Goal: Task Accomplishment & Management: Manage account settings

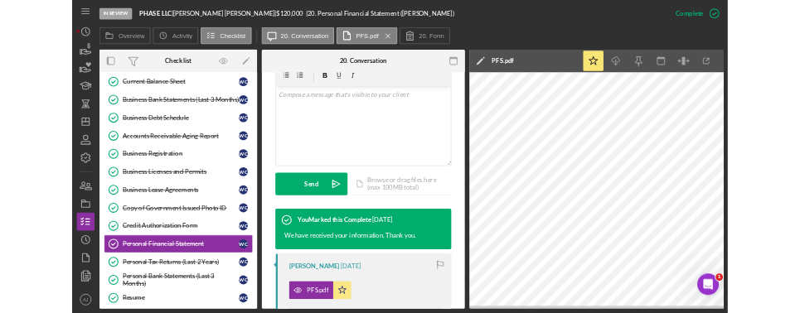
scroll to position [320, 0]
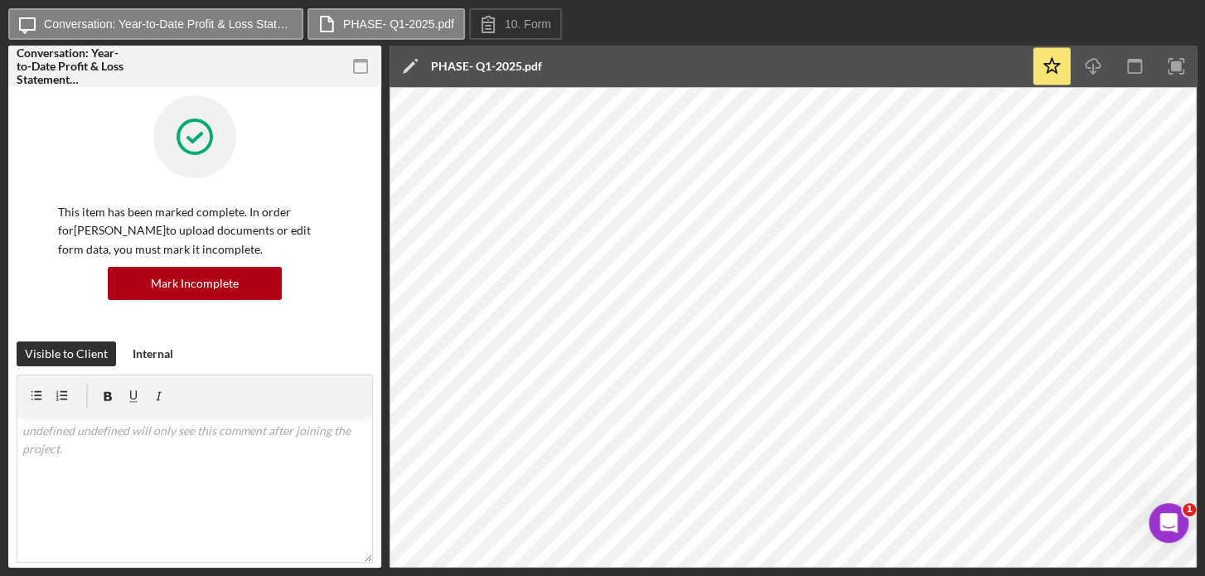
click at [821, 42] on div "Icon/Message Conversation: Year-to-Date Profit & Loss Statement (Willeen C.) PH…" at bounding box center [602, 287] width 1189 height 559
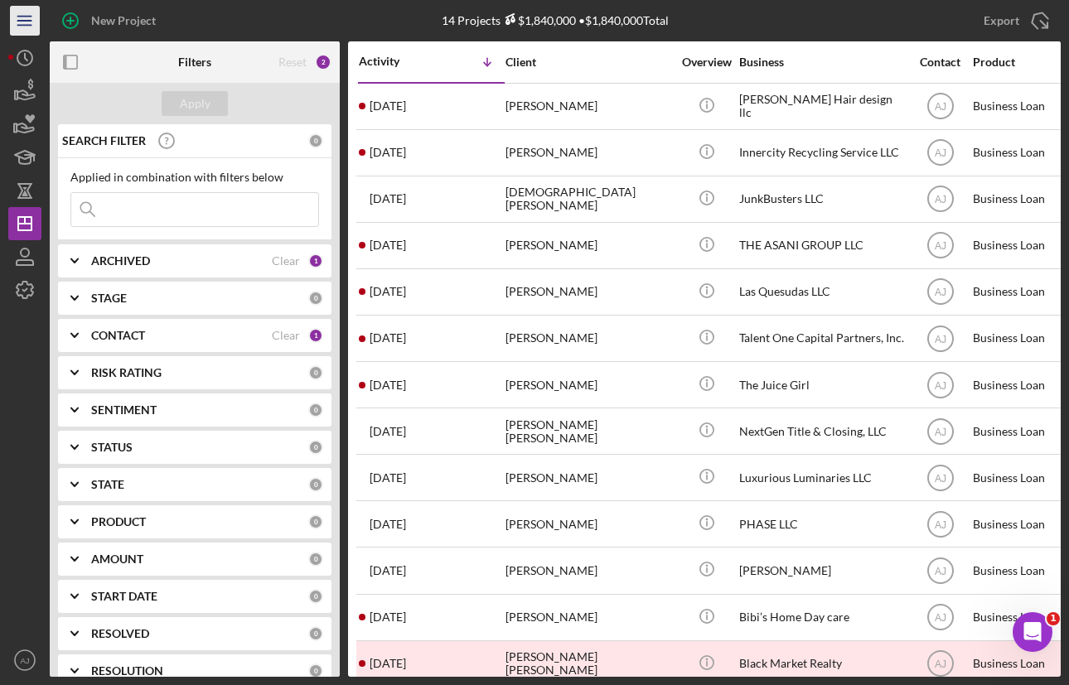
click at [27, 14] on icon "Icon/Menu" at bounding box center [25, 20] width 37 height 37
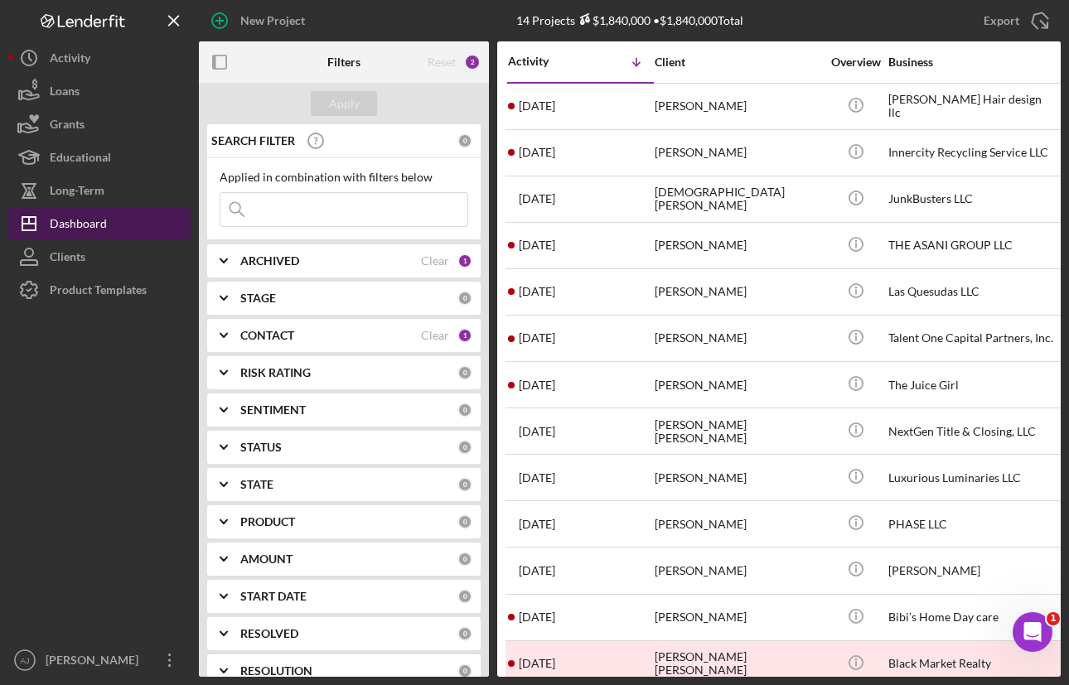
click at [99, 225] on div "Dashboard" at bounding box center [78, 225] width 57 height 37
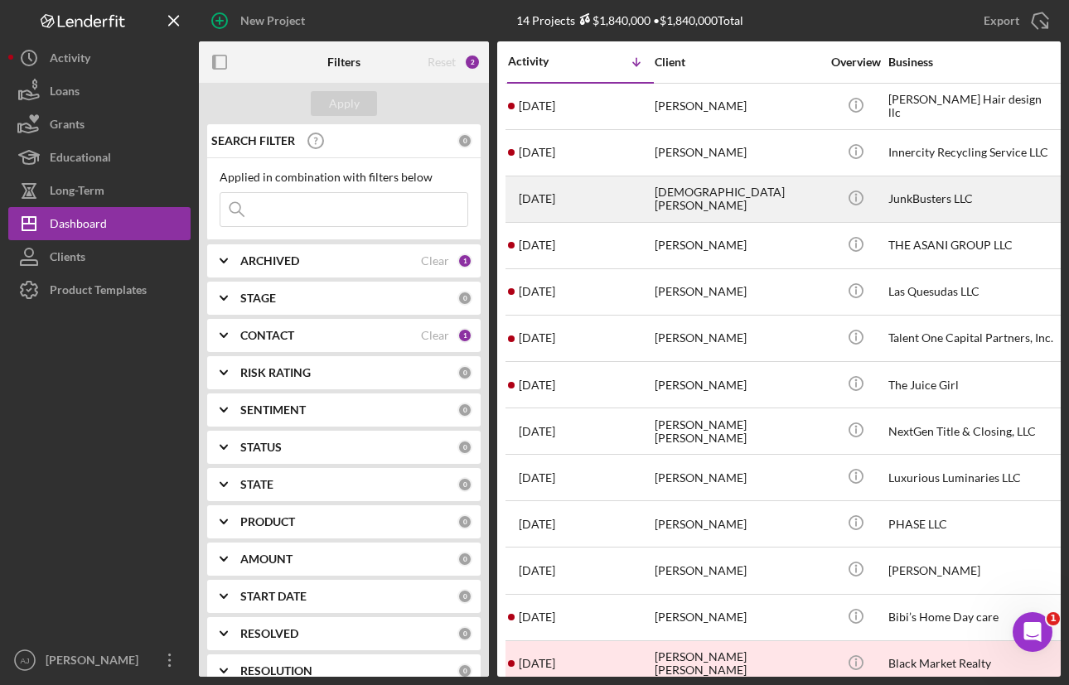
click at [661, 198] on div "[DEMOGRAPHIC_DATA][PERSON_NAME]" at bounding box center [738, 199] width 166 height 44
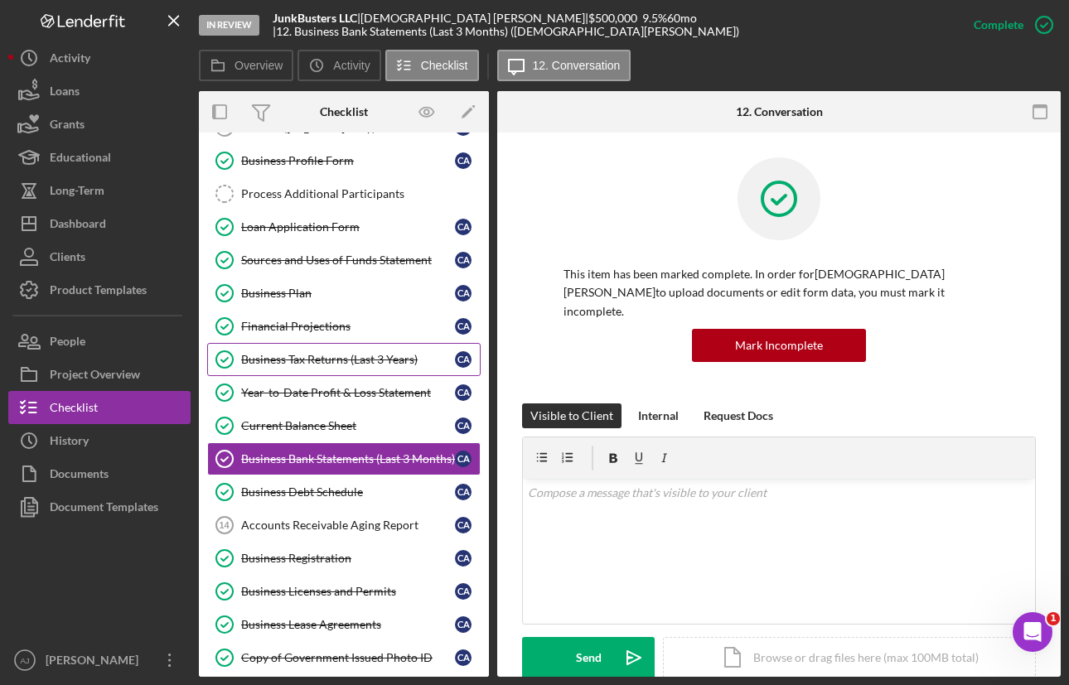
scroll to position [239, 0]
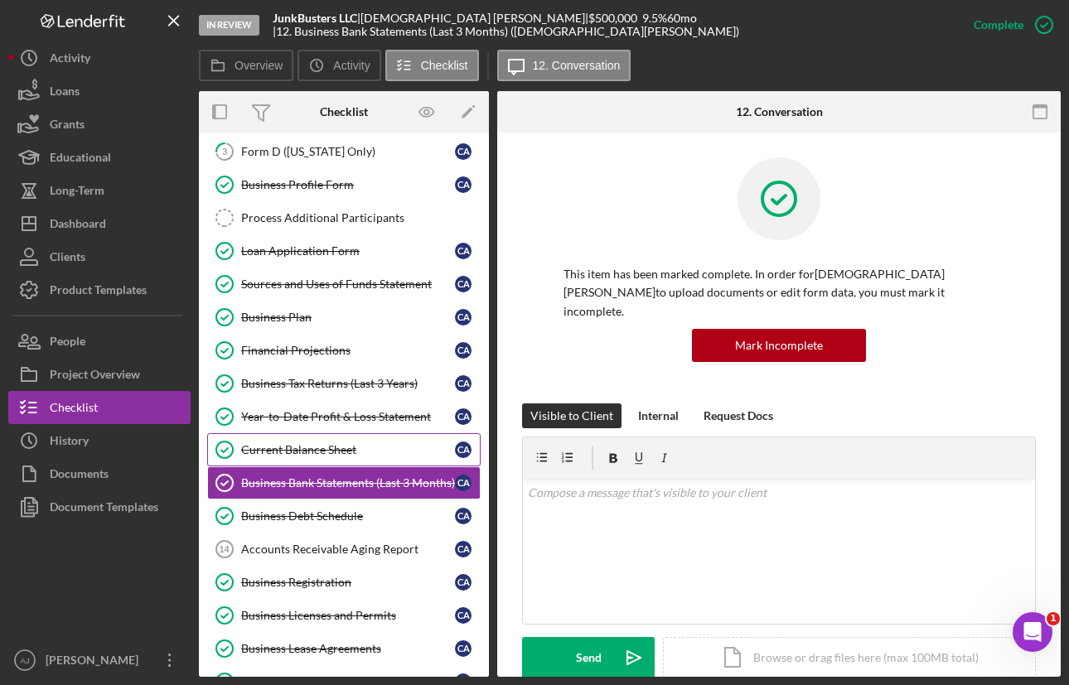
click at [307, 444] on div "Current Balance Sheet" at bounding box center [348, 449] width 214 height 13
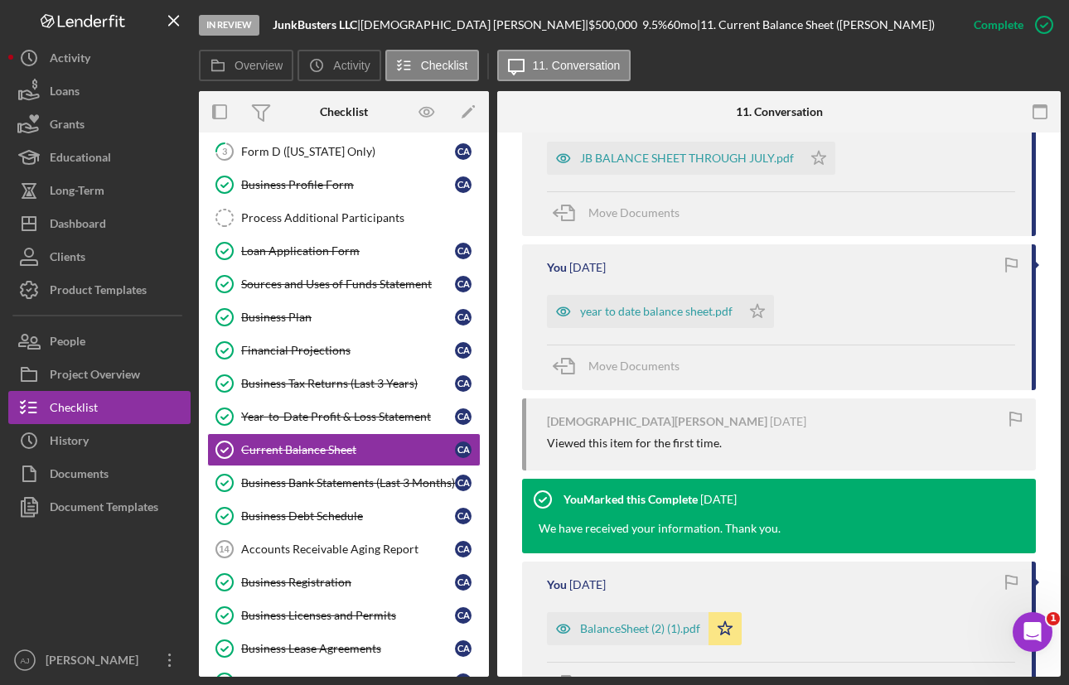
scroll to position [748, 0]
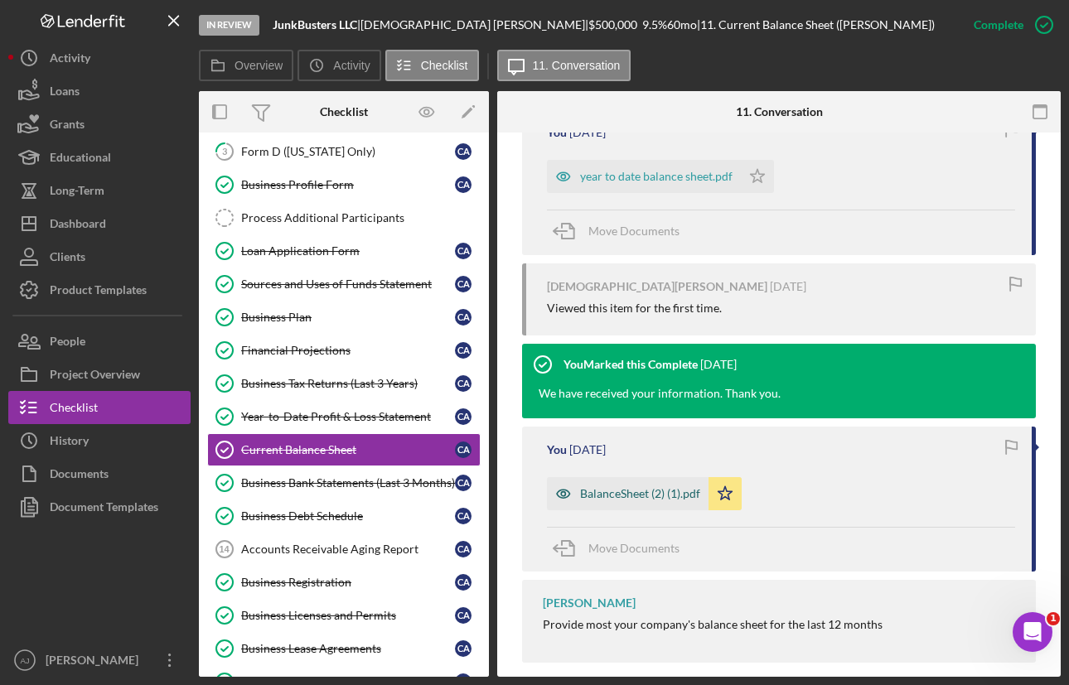
click at [606, 487] on div "BalanceSheet (2) (1).pdf" at bounding box center [640, 493] width 120 height 13
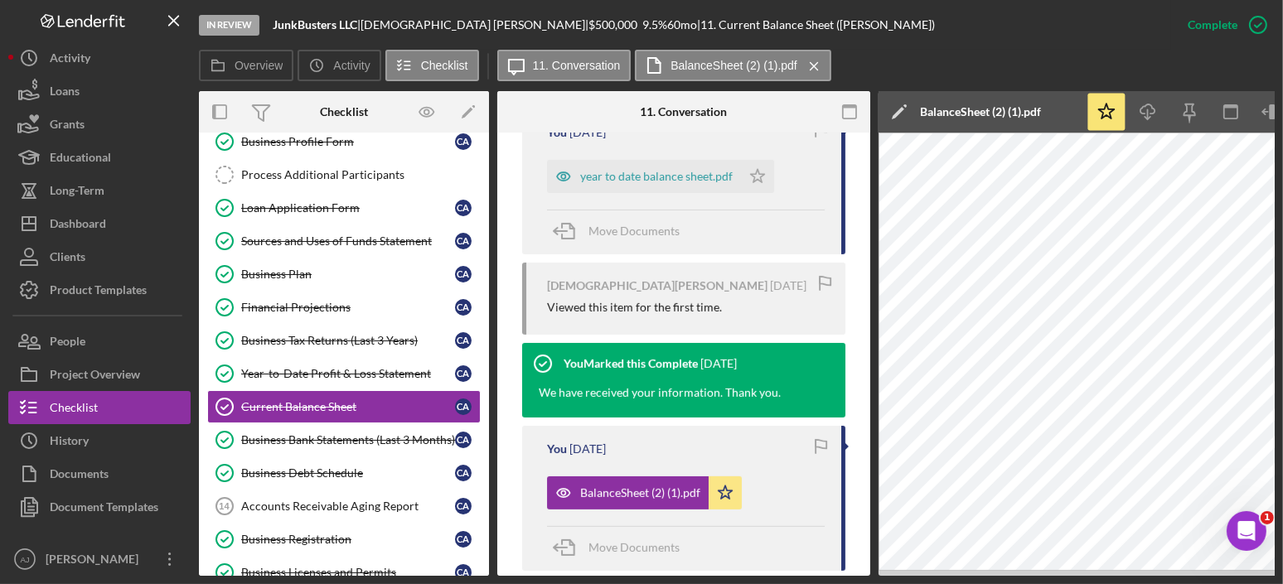
scroll to position [314, 0]
